Goal: Task Accomplishment & Management: Complete application form

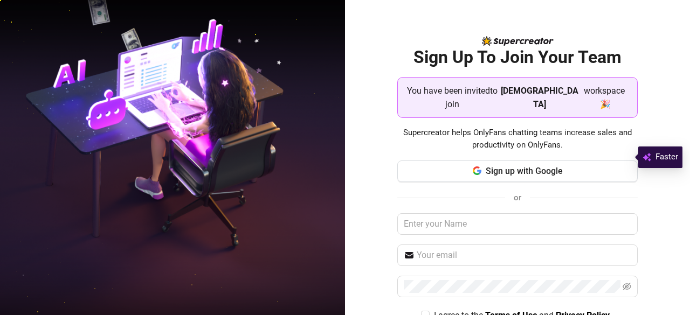
click at [581, 91] on span "workspace 🎉" at bounding box center [605, 97] width 49 height 27
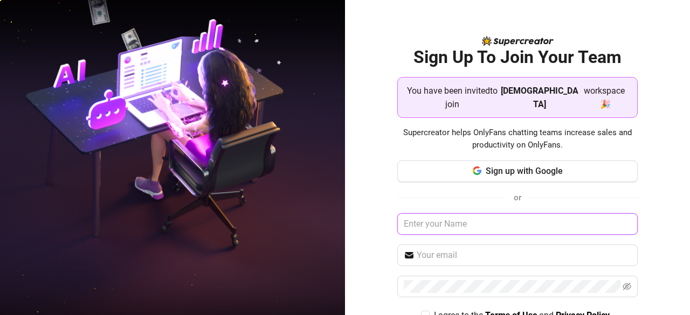
click at [442, 213] on input "text" at bounding box center [517, 224] width 241 height 22
type input "j"
type input "[PERSON_NAME]"
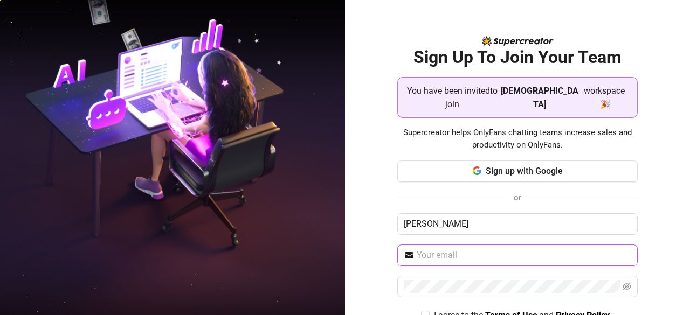
drag, startPoint x: 458, startPoint y: 246, endPoint x: 463, endPoint y: 240, distance: 8.1
click at [459, 248] on span at bounding box center [517, 256] width 241 height 22
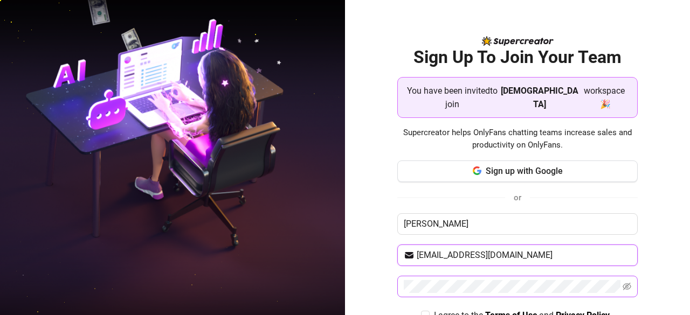
type input "[EMAIL_ADDRESS][DOMAIN_NAME]"
click at [484, 280] on span at bounding box center [517, 287] width 241 height 22
click at [623, 282] on icon "eye-invisible" at bounding box center [627, 286] width 9 height 9
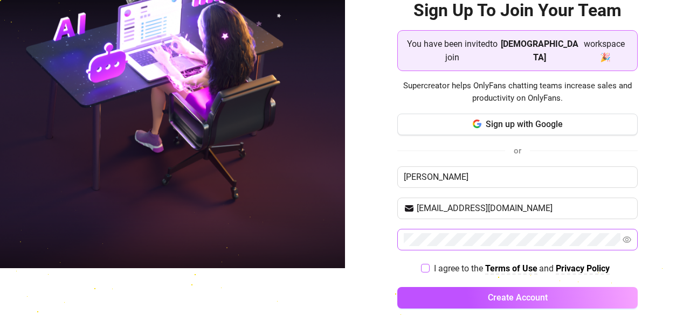
click at [421, 264] on input "I agree to the Terms of Use and Privacy Policy" at bounding box center [425, 268] width 8 height 8
checkbox input "true"
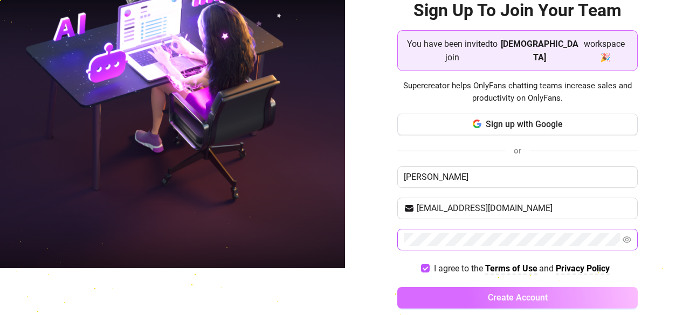
click at [486, 288] on button "Create Account" at bounding box center [517, 298] width 241 height 22
